Goal: Information Seeking & Learning: Learn about a topic

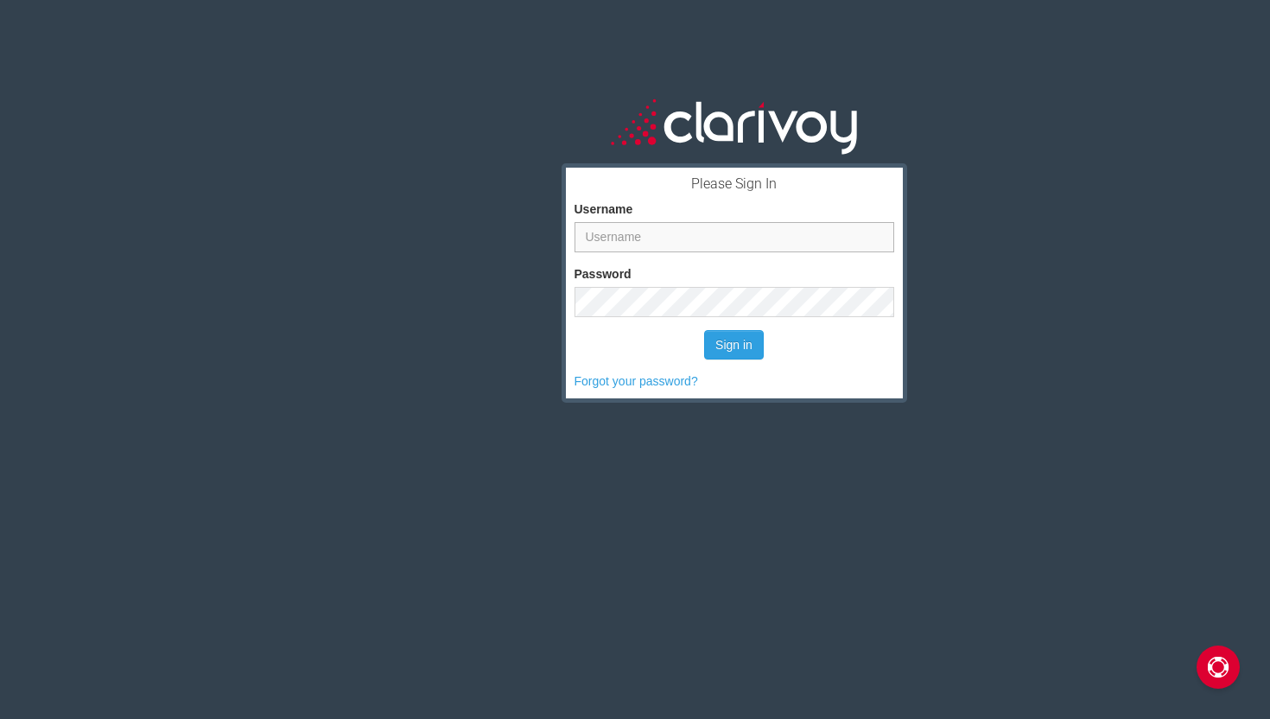
click at [726, 243] on input "Username" at bounding box center [734, 237] width 320 height 30
type input "jjoseph"
click at [735, 347] on button "Sign in" at bounding box center [734, 344] width 60 height 29
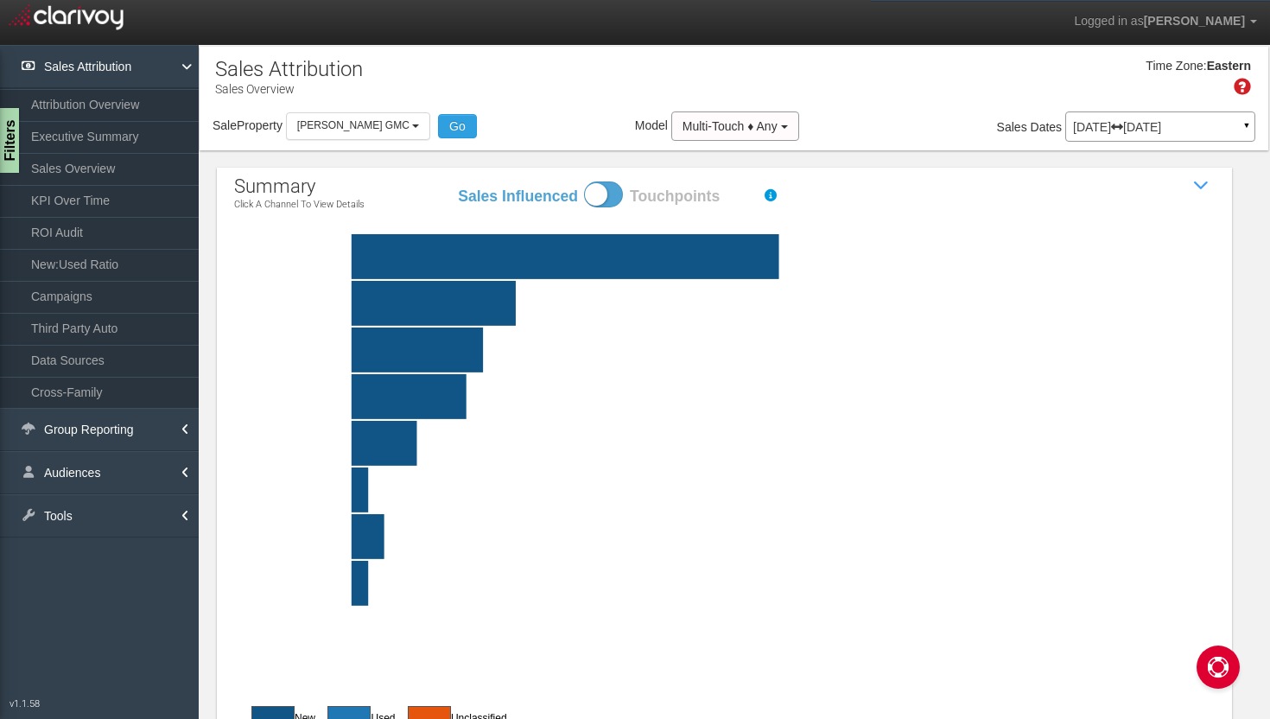
click at [1141, 128] on p "[DATE] [DATE]" at bounding box center [1160, 127] width 174 height 12
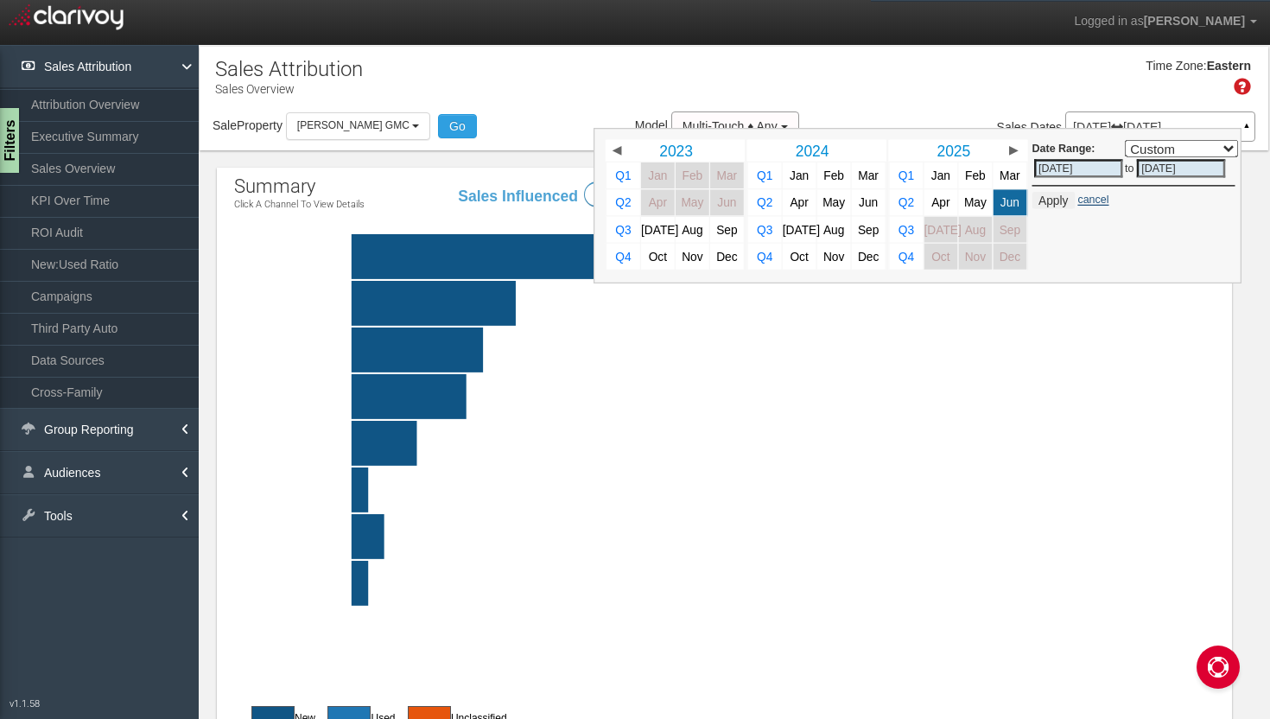
click at [1081, 205] on link "cancel" at bounding box center [1092, 199] width 31 height 12
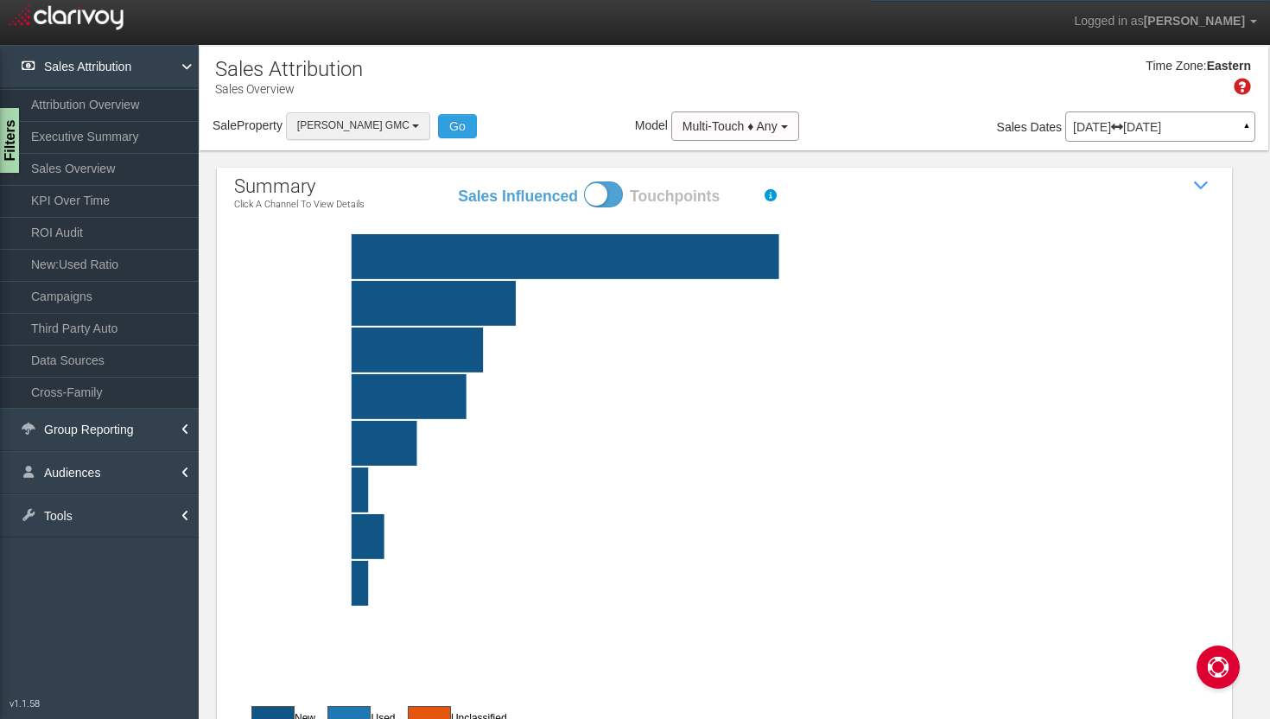
click at [398, 131] on button "[PERSON_NAME] GMC" at bounding box center [358, 125] width 144 height 27
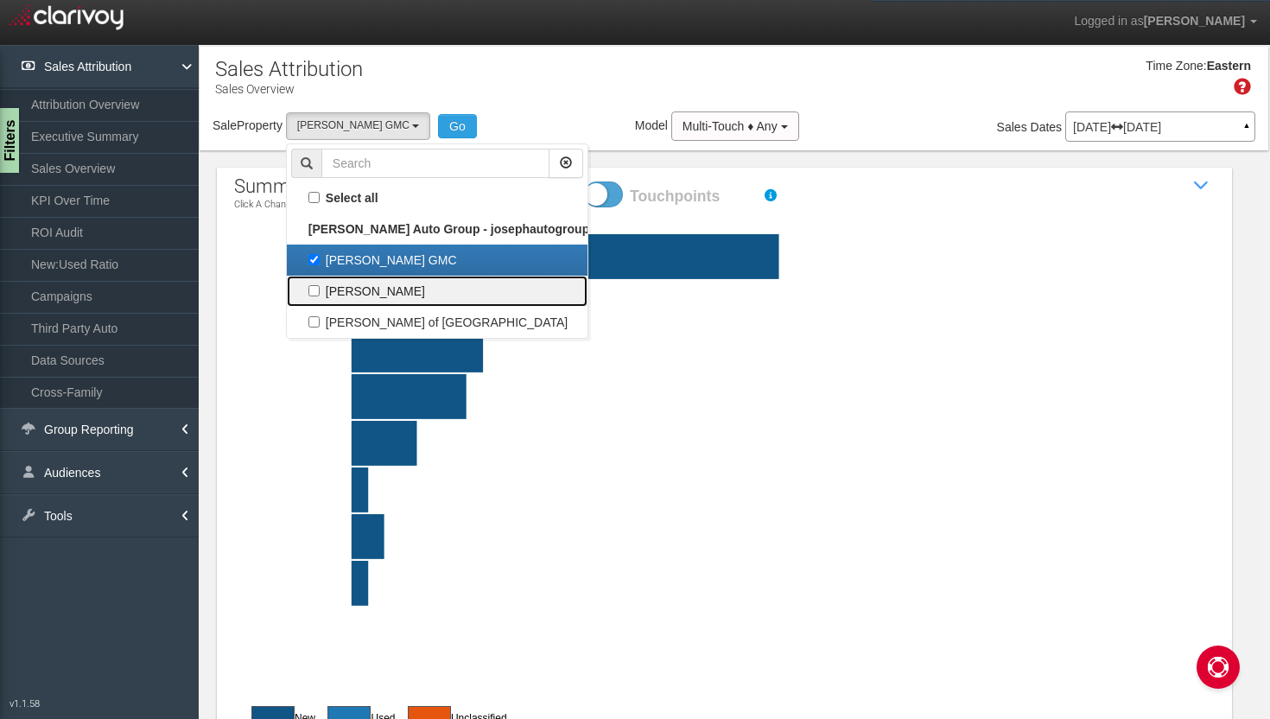
click at [375, 295] on label "[PERSON_NAME]" at bounding box center [437, 291] width 292 height 22
click at [320, 295] on input "[PERSON_NAME]" at bounding box center [313, 290] width 11 height 11
checkbox input "true"
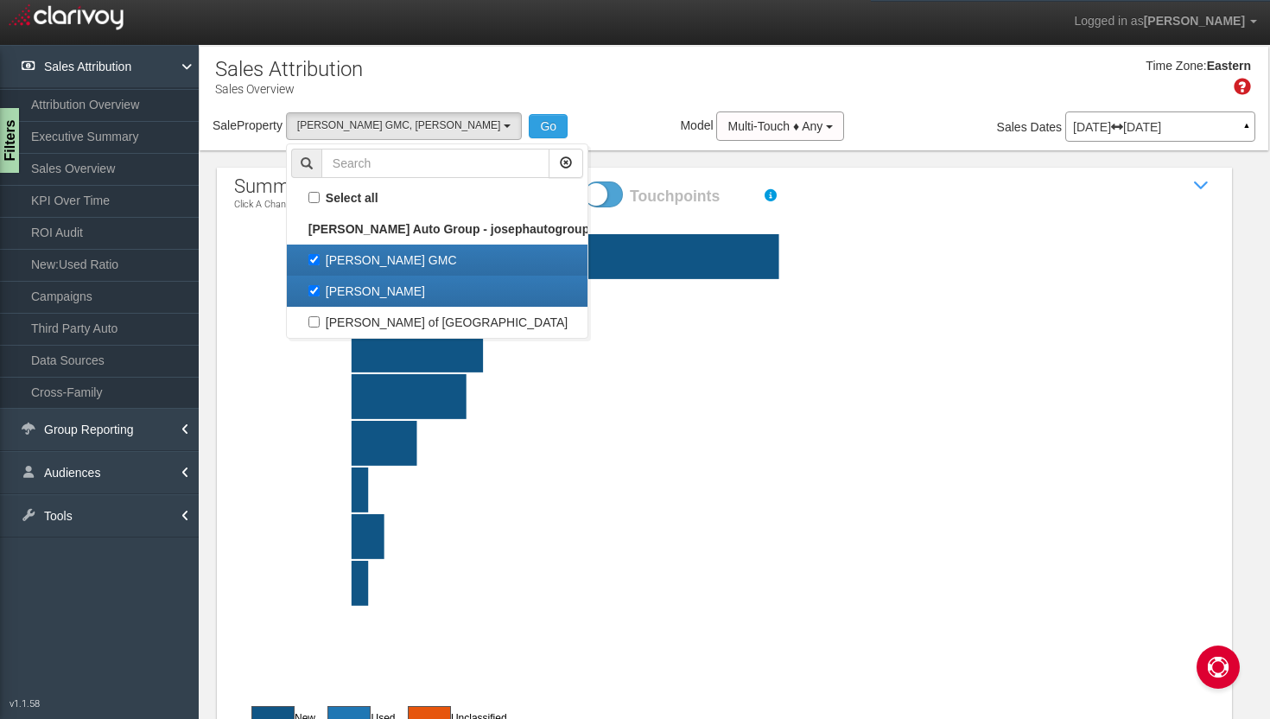
click at [382, 275] on link "[PERSON_NAME] GMC" at bounding box center [437, 259] width 301 height 31
click at [390, 257] on label "[PERSON_NAME] GMC" at bounding box center [437, 260] width 292 height 22
click at [320, 257] on input "[PERSON_NAME] GMC" at bounding box center [313, 259] width 11 height 11
checkbox input "false"
select select "object:37"
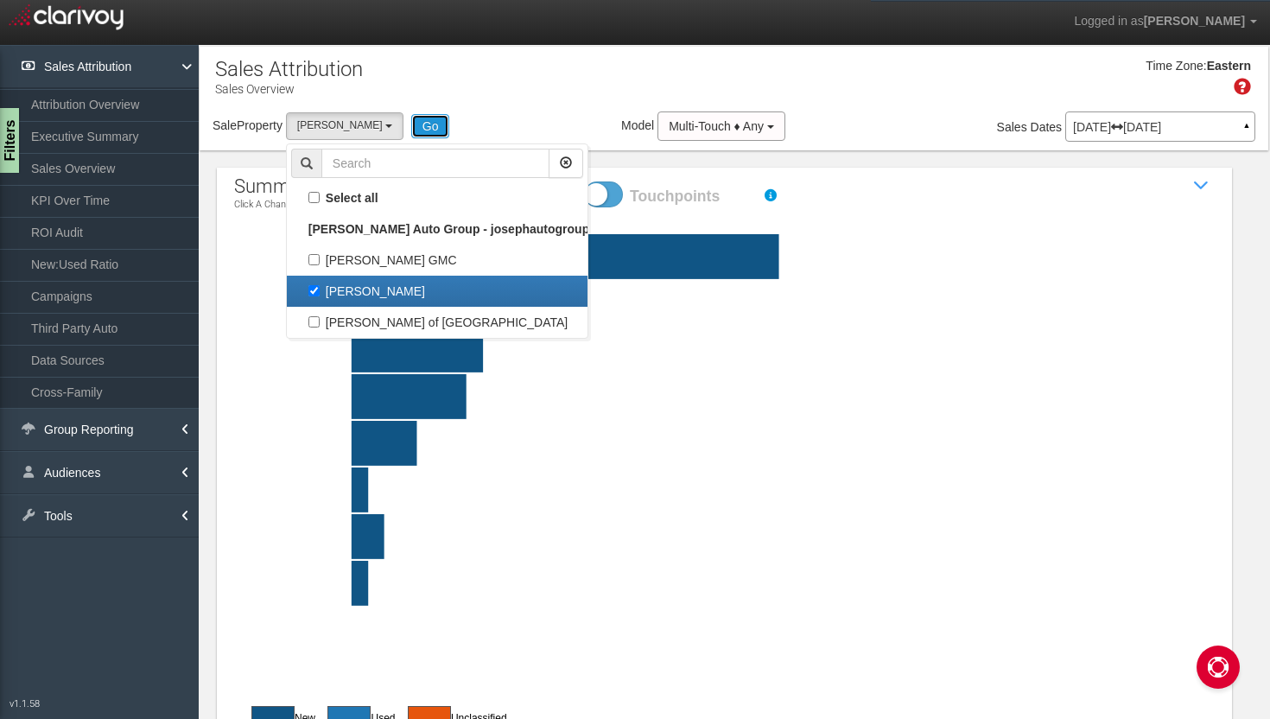
click at [436, 122] on button "Go" at bounding box center [430, 126] width 39 height 24
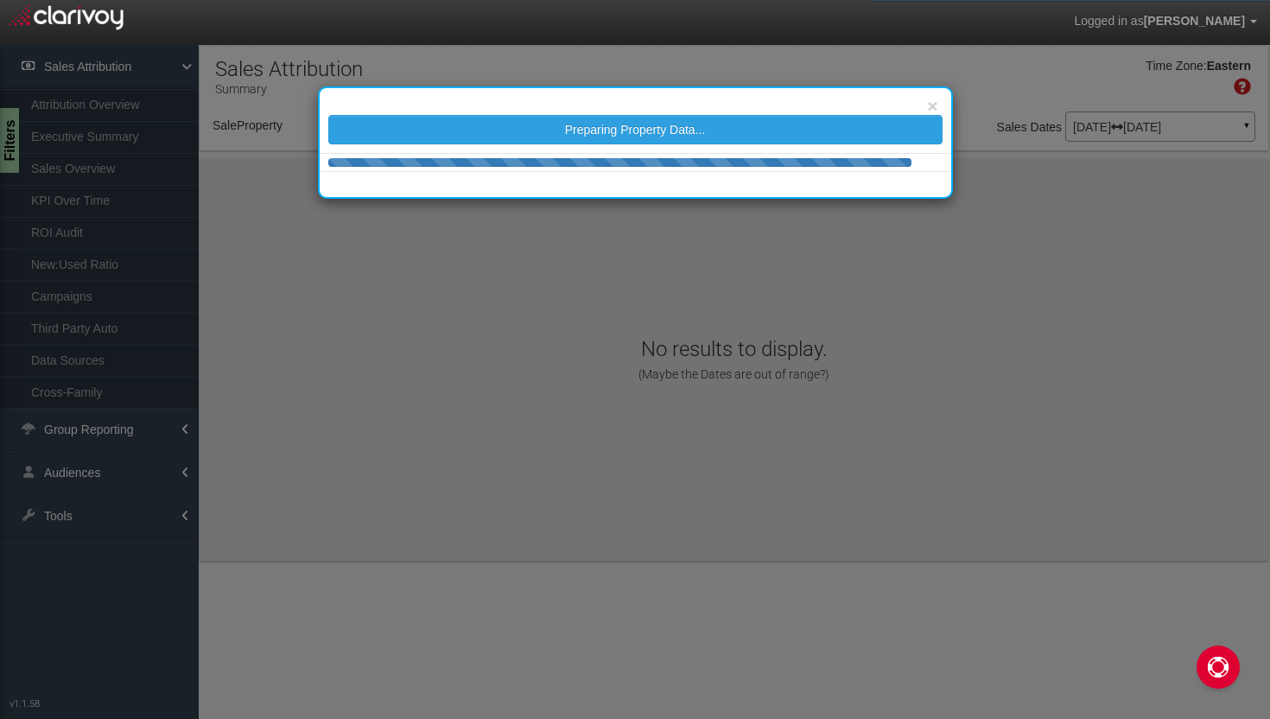
select select "object:243"
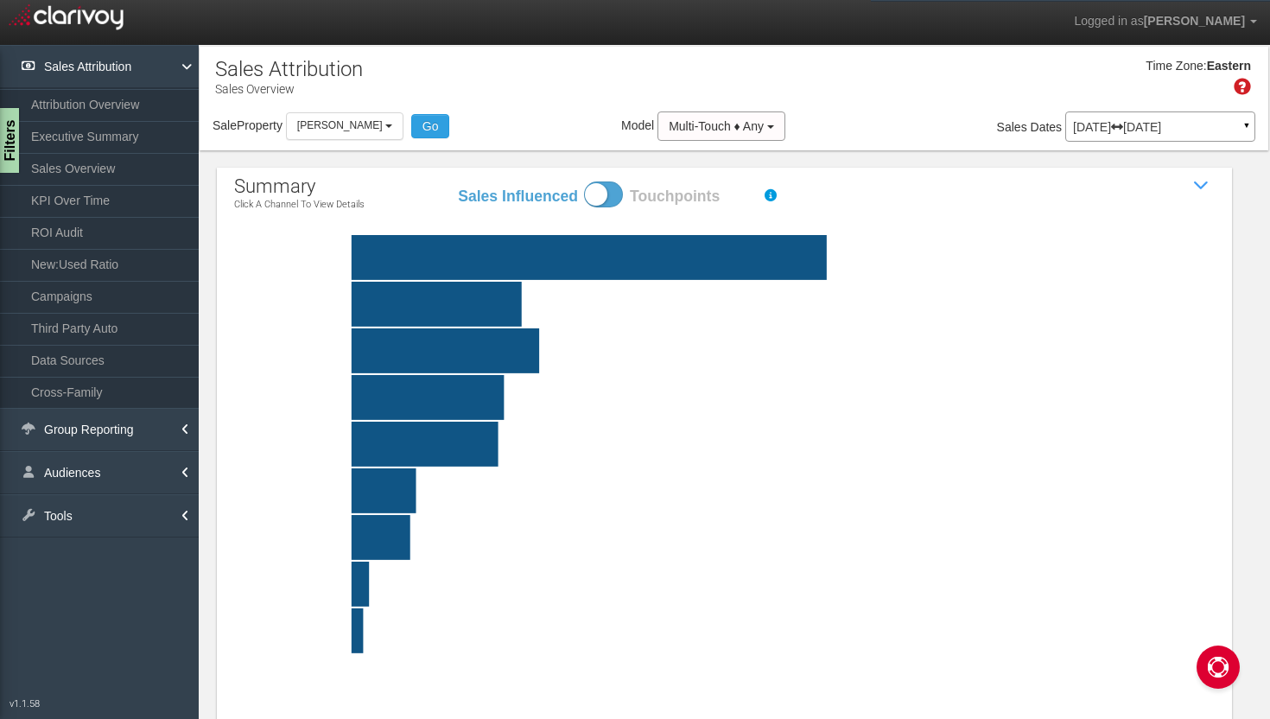
click at [391, 402] on rect at bounding box center [766, 397] width 980 height 45
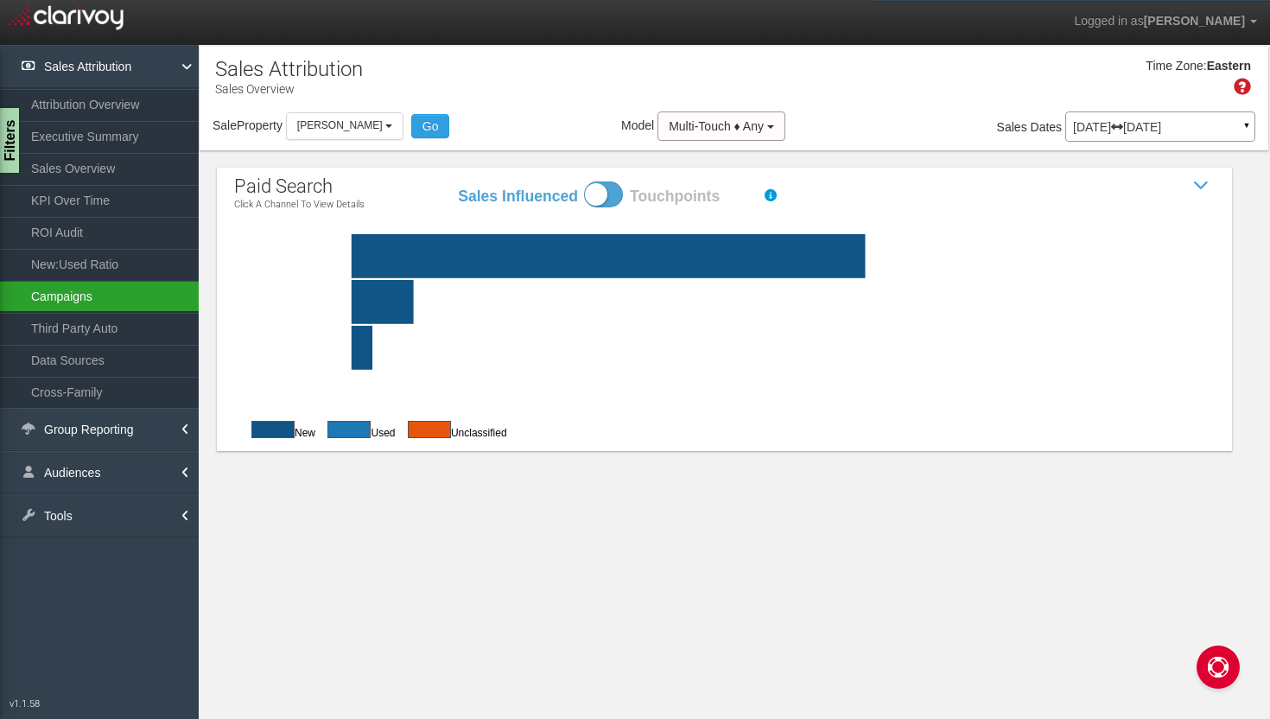
click at [158, 301] on link "Campaigns" at bounding box center [99, 296] width 199 height 31
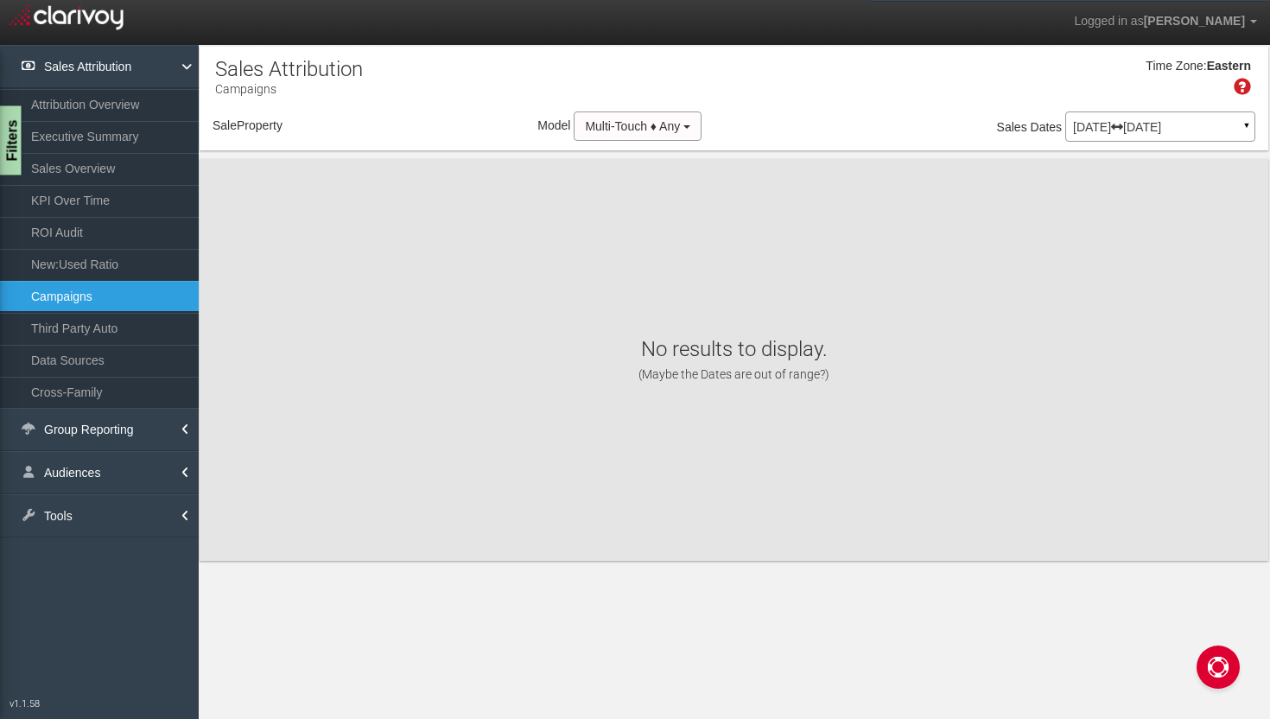
select select "object:300"
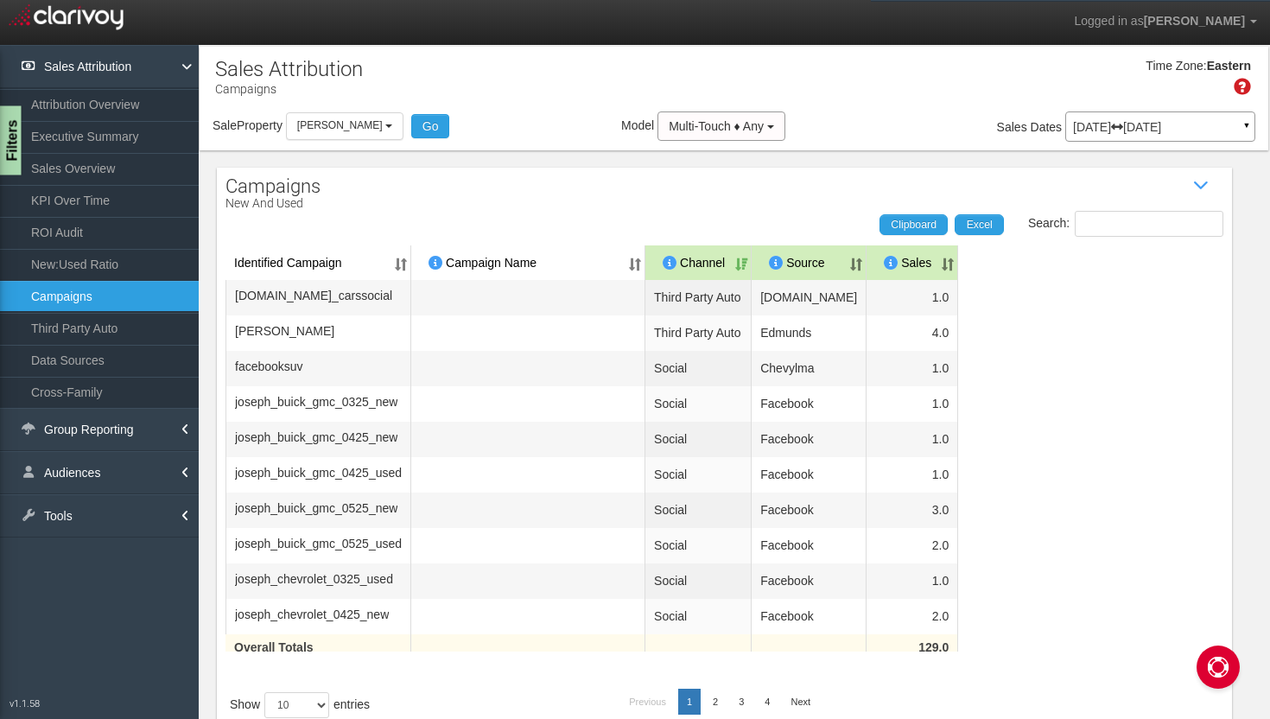
click at [10, 138] on div "Filters" at bounding box center [11, 140] width 22 height 69
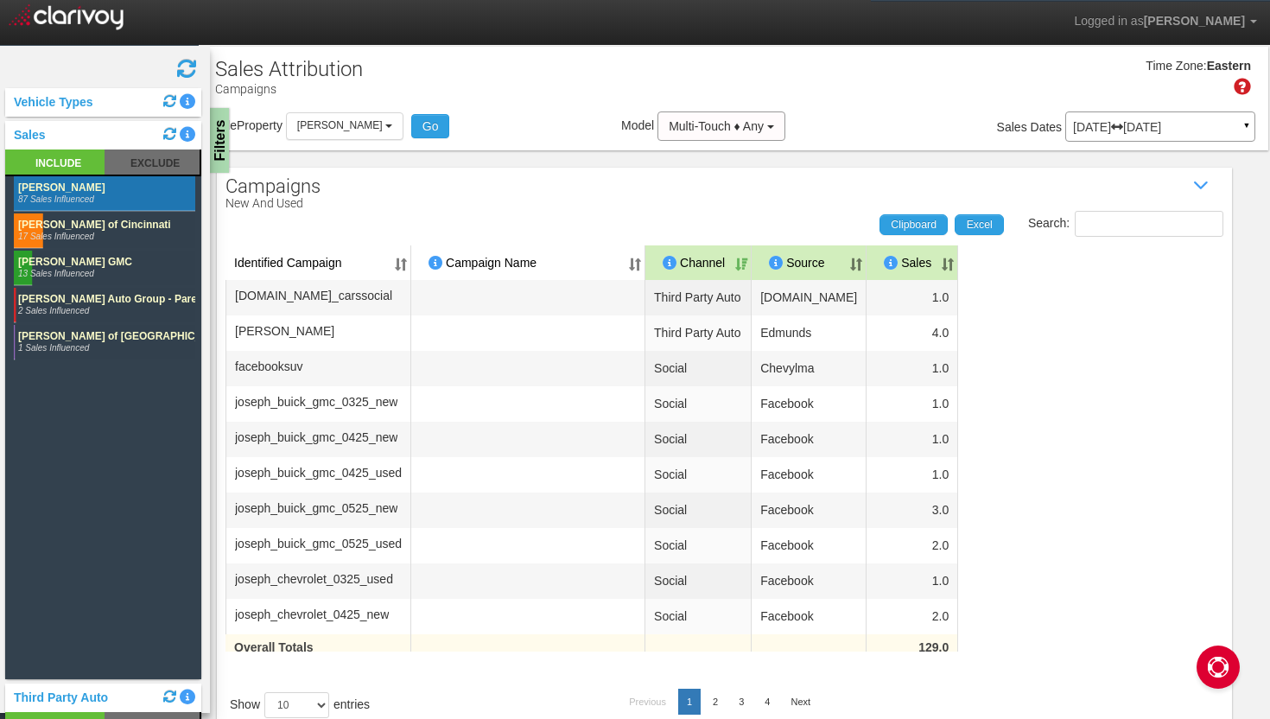
click at [109, 225] on rect at bounding box center [104, 230] width 181 height 35
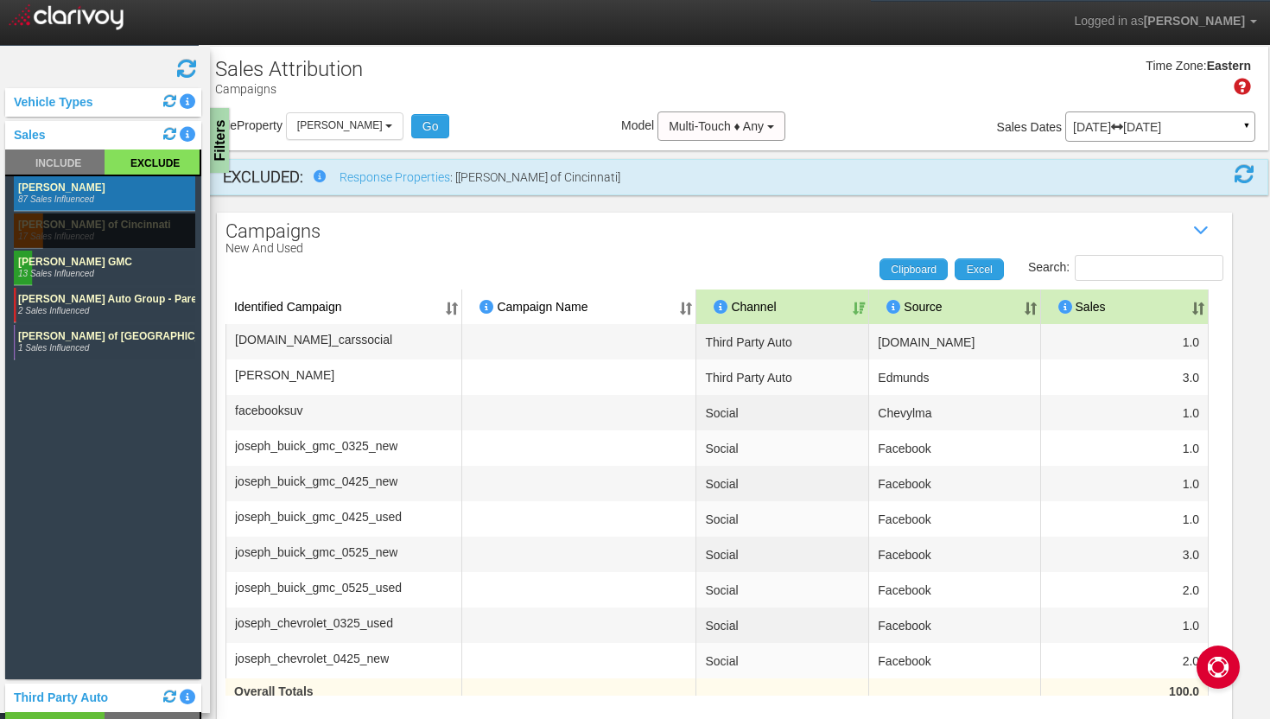
click at [97, 263] on rect at bounding box center [104, 267] width 181 height 35
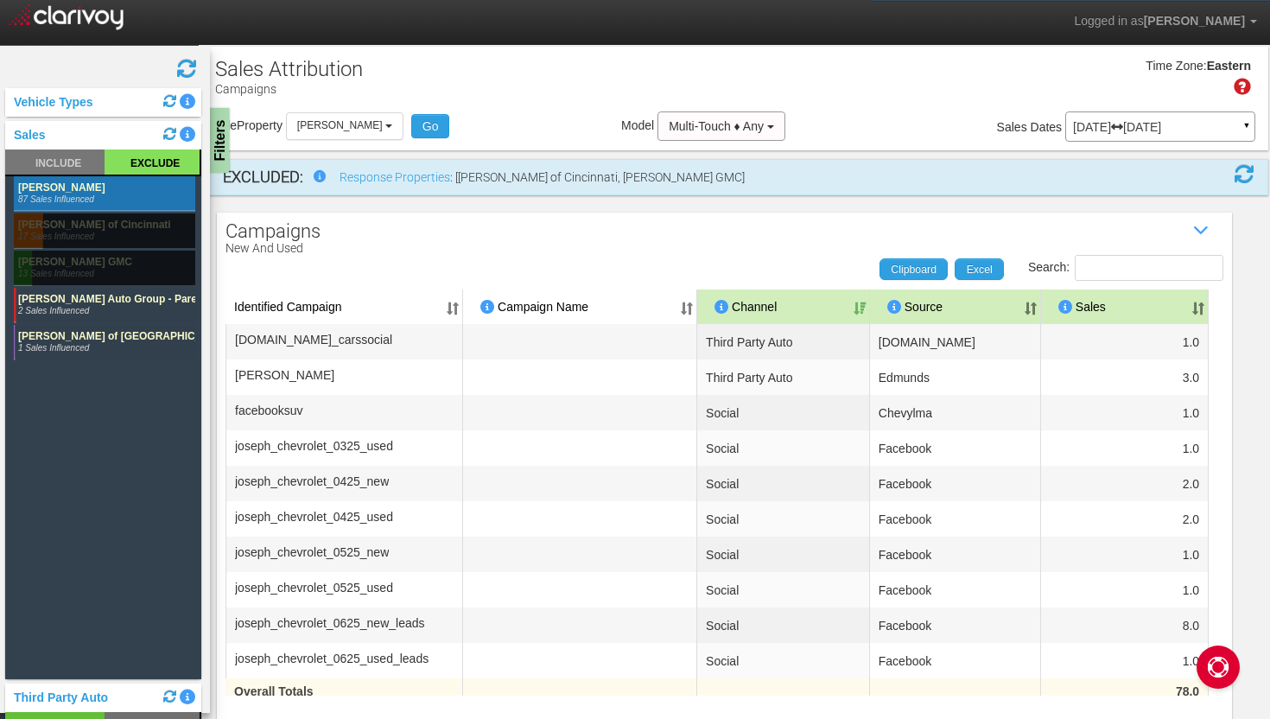
click at [92, 295] on rect at bounding box center [104, 305] width 181 height 35
click at [85, 335] on rect at bounding box center [104, 342] width 181 height 35
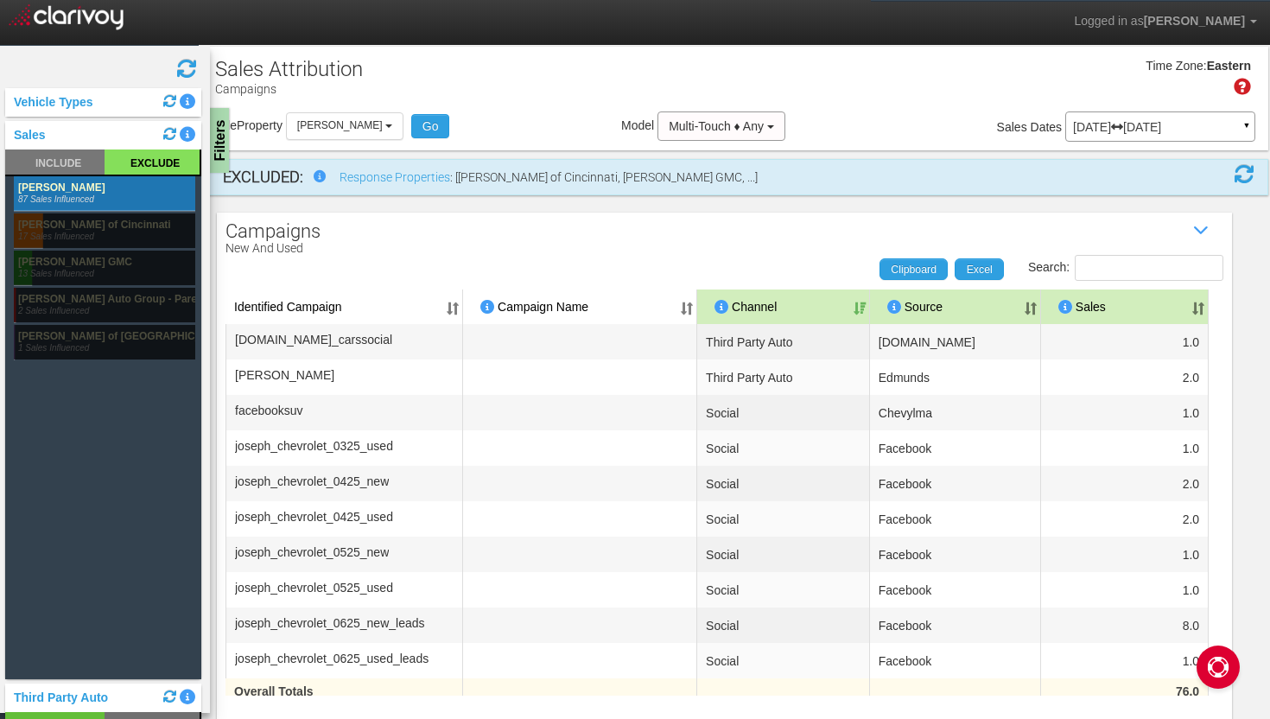
click at [307, 250] on p "New and Used" at bounding box center [272, 248] width 95 height 13
click at [222, 138] on div "Filters" at bounding box center [221, 140] width 22 height 69
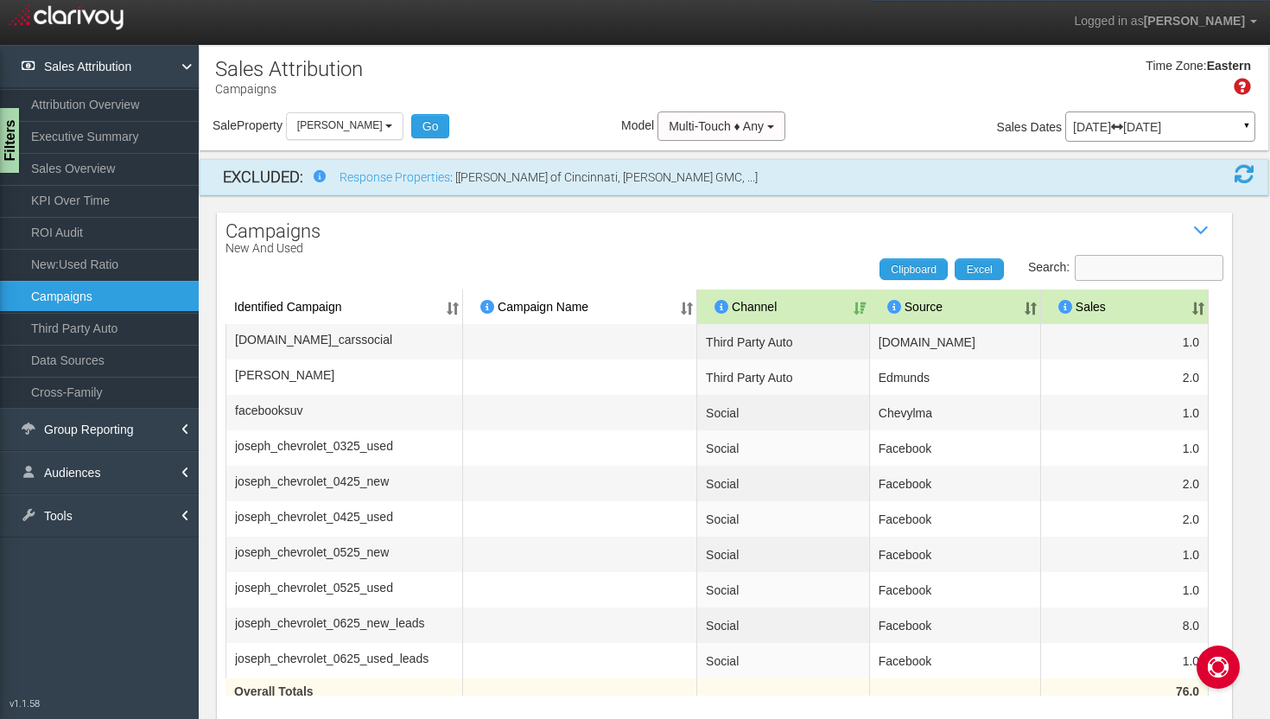
click at [1120, 266] on input "Search:" at bounding box center [1149, 268] width 149 height 26
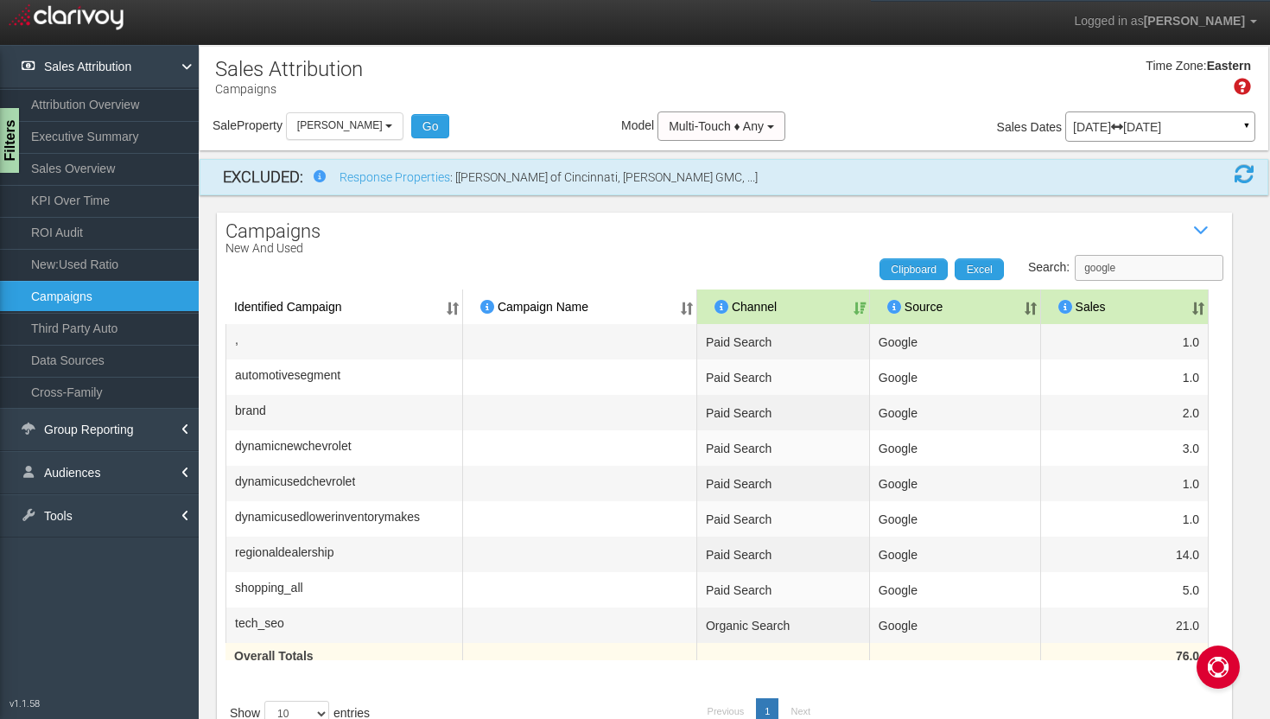
type input "google"
click at [1171, 314] on th "Sales" at bounding box center [1125, 306] width 168 height 35
